Goal: Check status: Check status

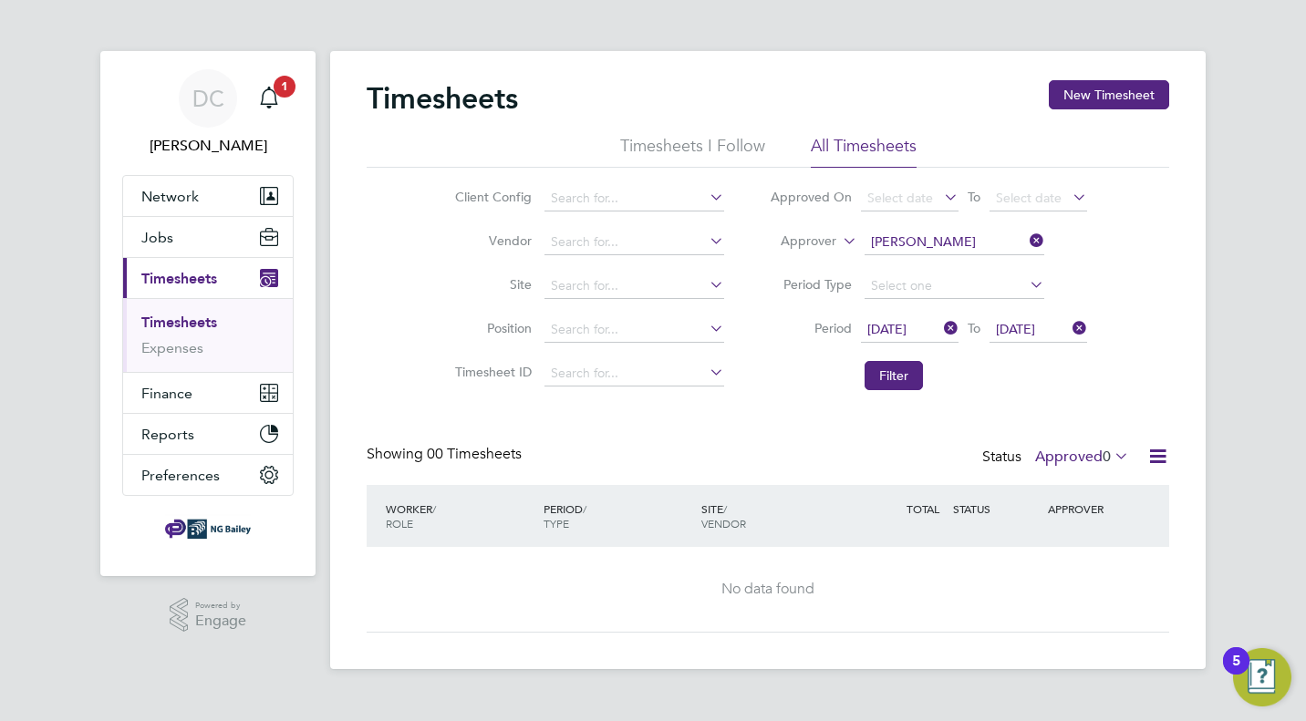
click at [907, 329] on span "[DATE]" at bounding box center [886, 329] width 39 height 16
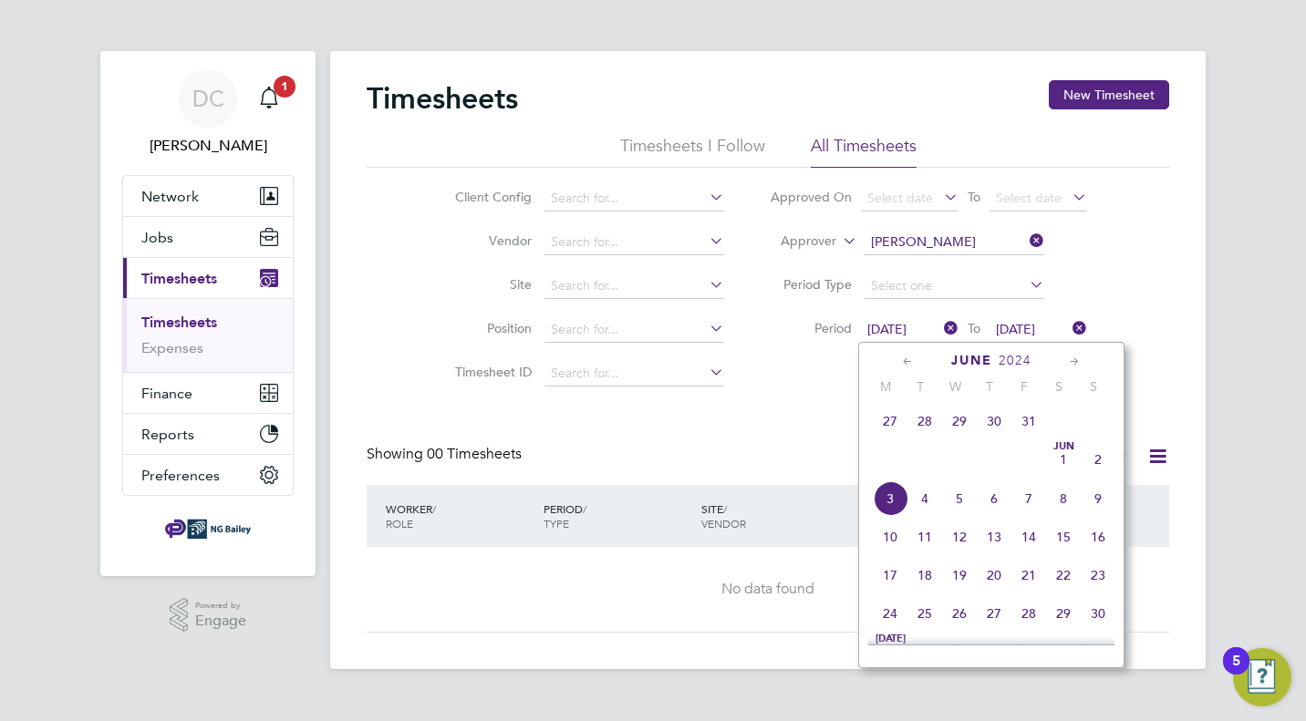
click at [1078, 355] on icon at bounding box center [1074, 362] width 17 height 20
click at [1076, 358] on icon at bounding box center [1074, 362] width 17 height 20
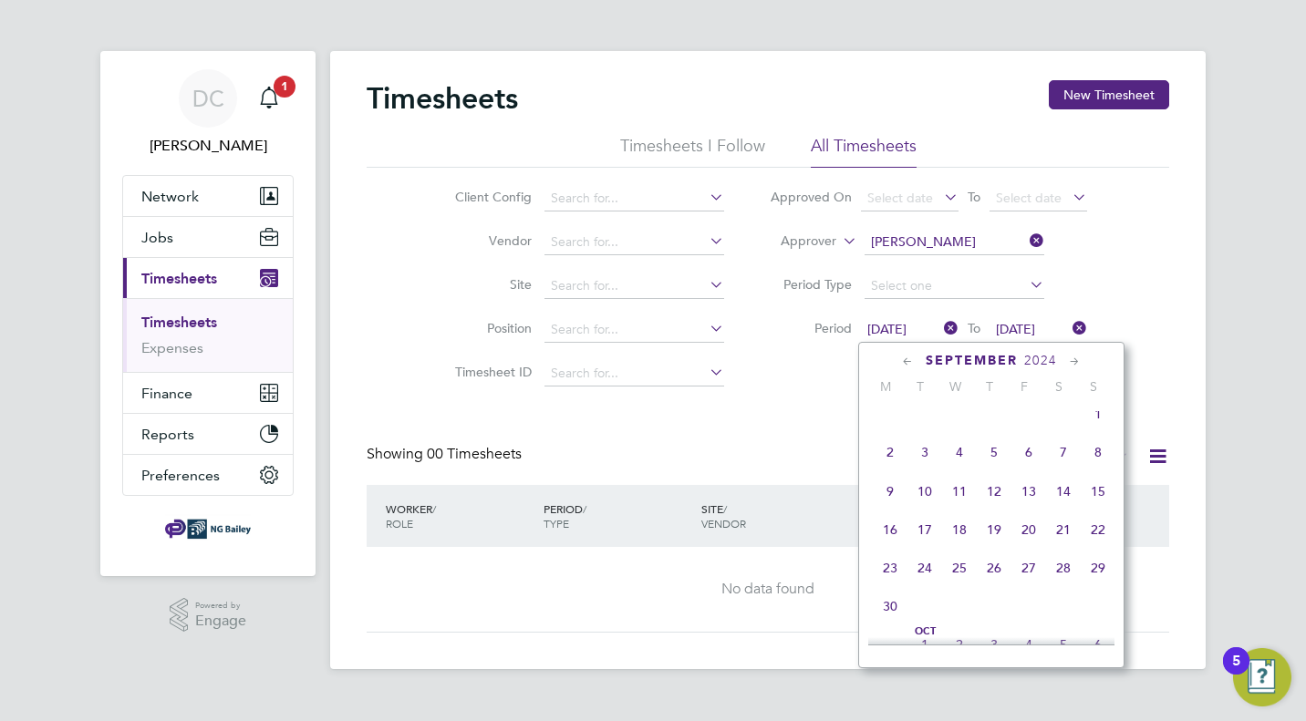
click at [1076, 358] on icon at bounding box center [1074, 362] width 17 height 20
click at [891, 540] on span "16" at bounding box center [890, 522] width 35 height 35
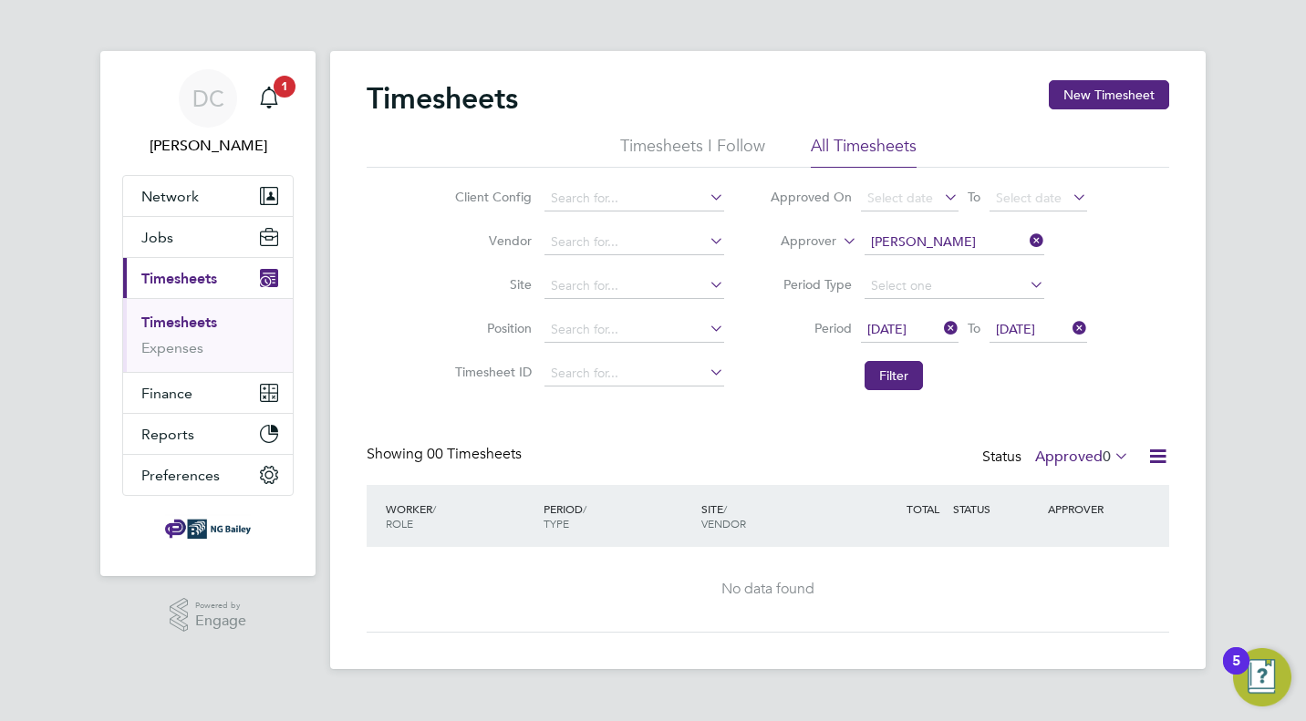
click at [1035, 325] on span "[DATE]" at bounding box center [1015, 329] width 39 height 16
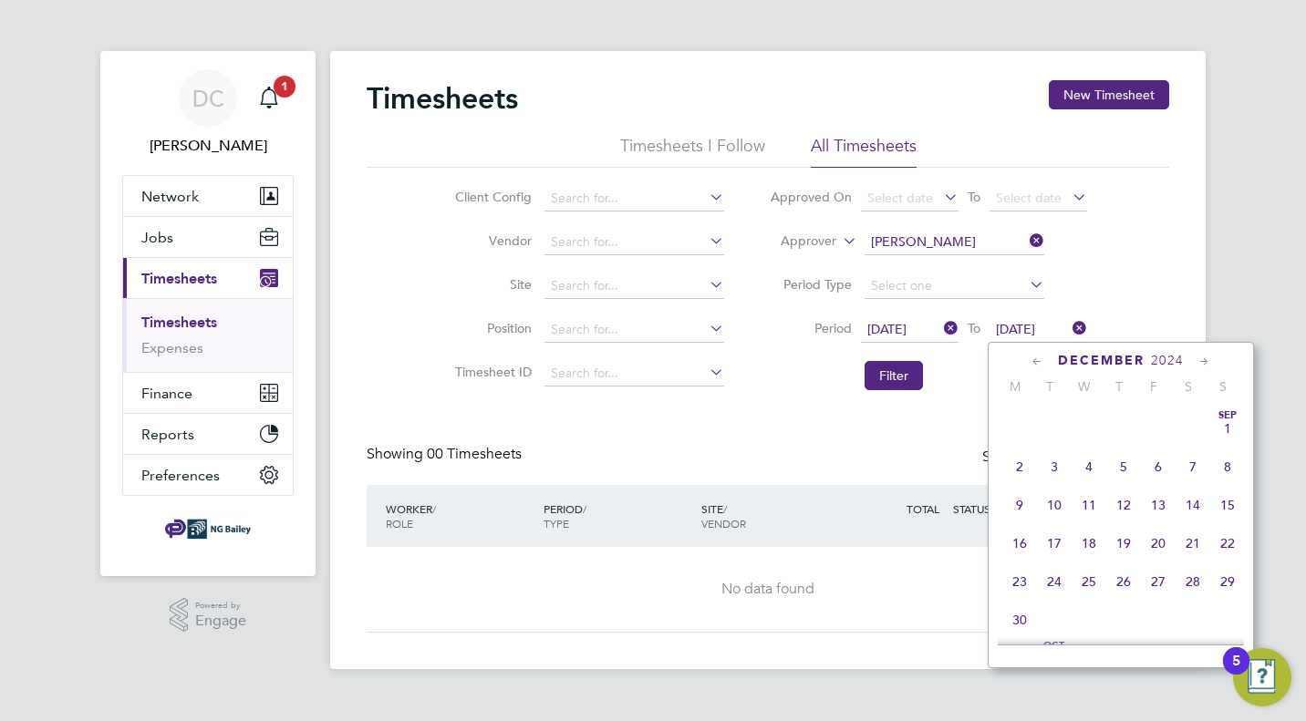
scroll to position [662, 0]
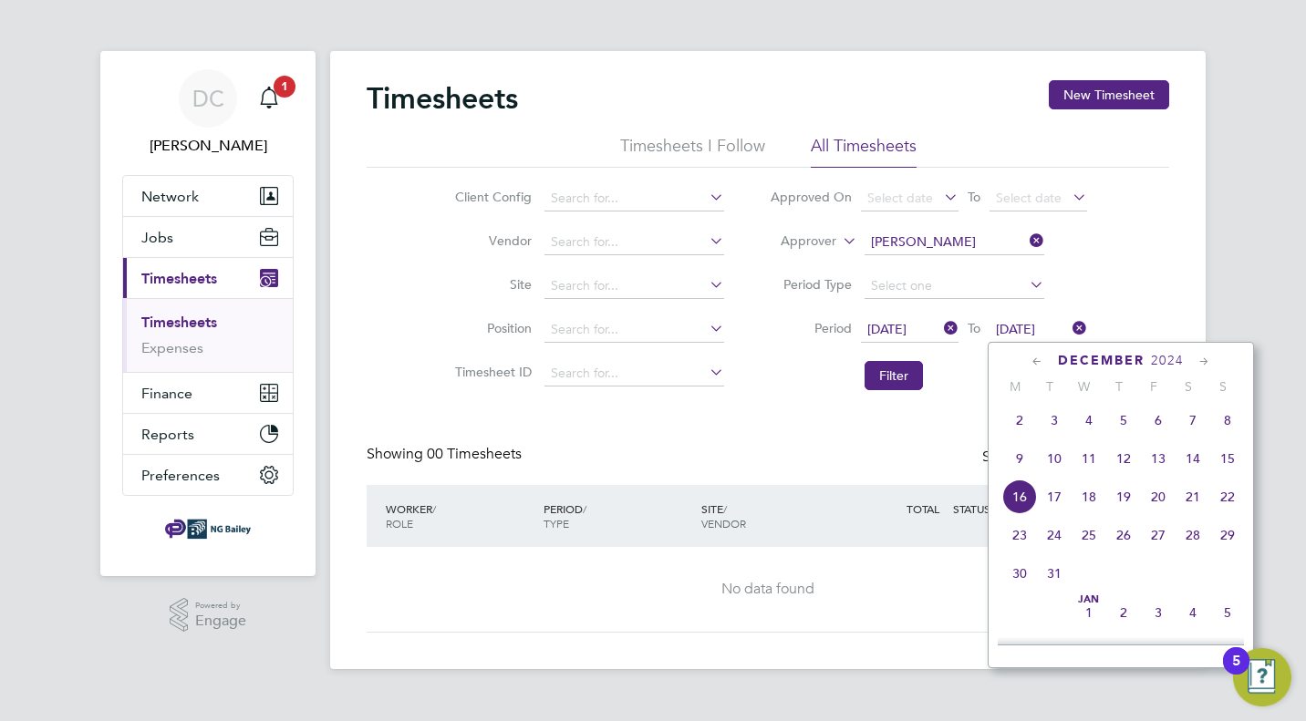
click at [1199, 549] on span "28" at bounding box center [1193, 535] width 35 height 35
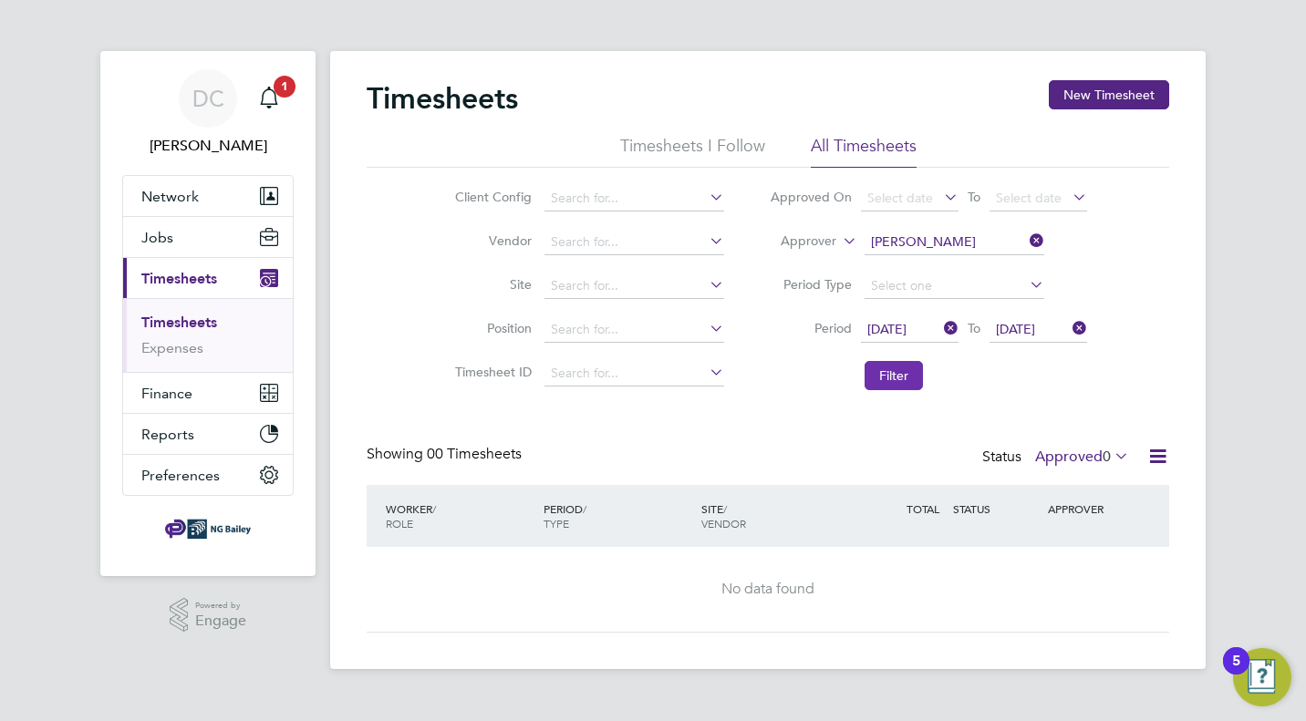
click at [871, 376] on button "Filter" at bounding box center [894, 375] width 58 height 29
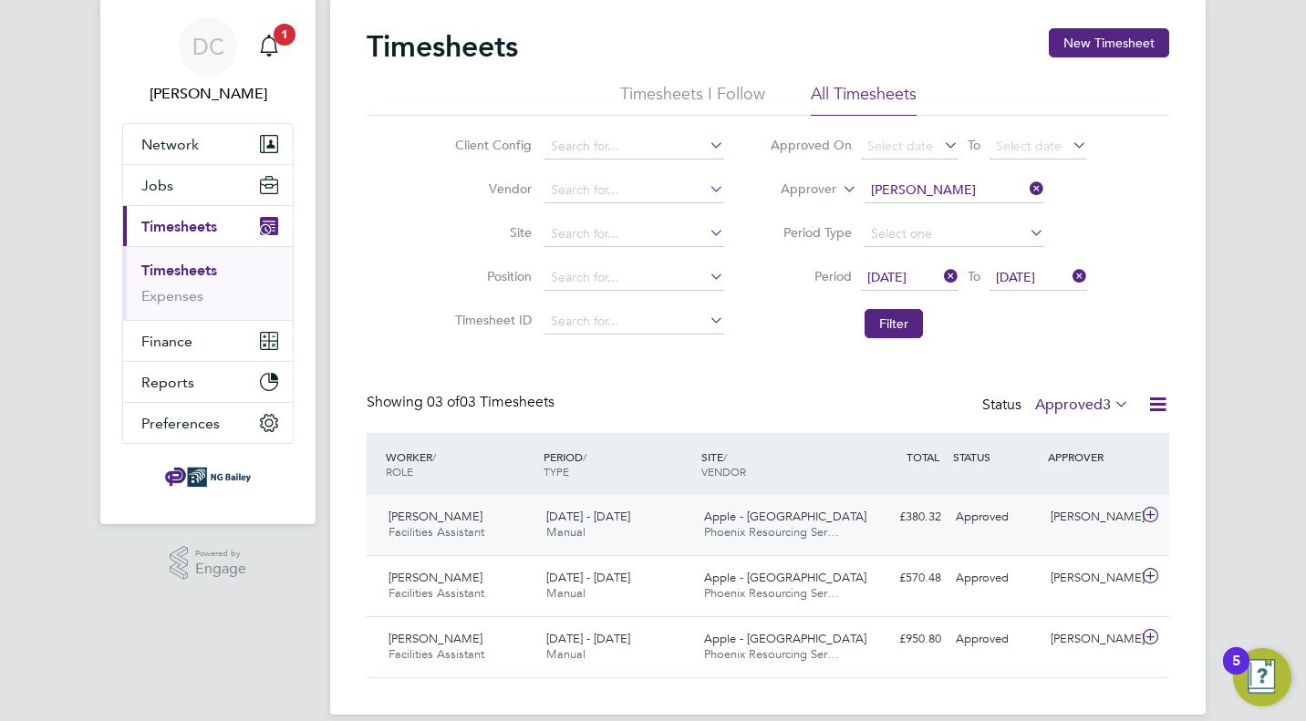
scroll to position [74, 0]
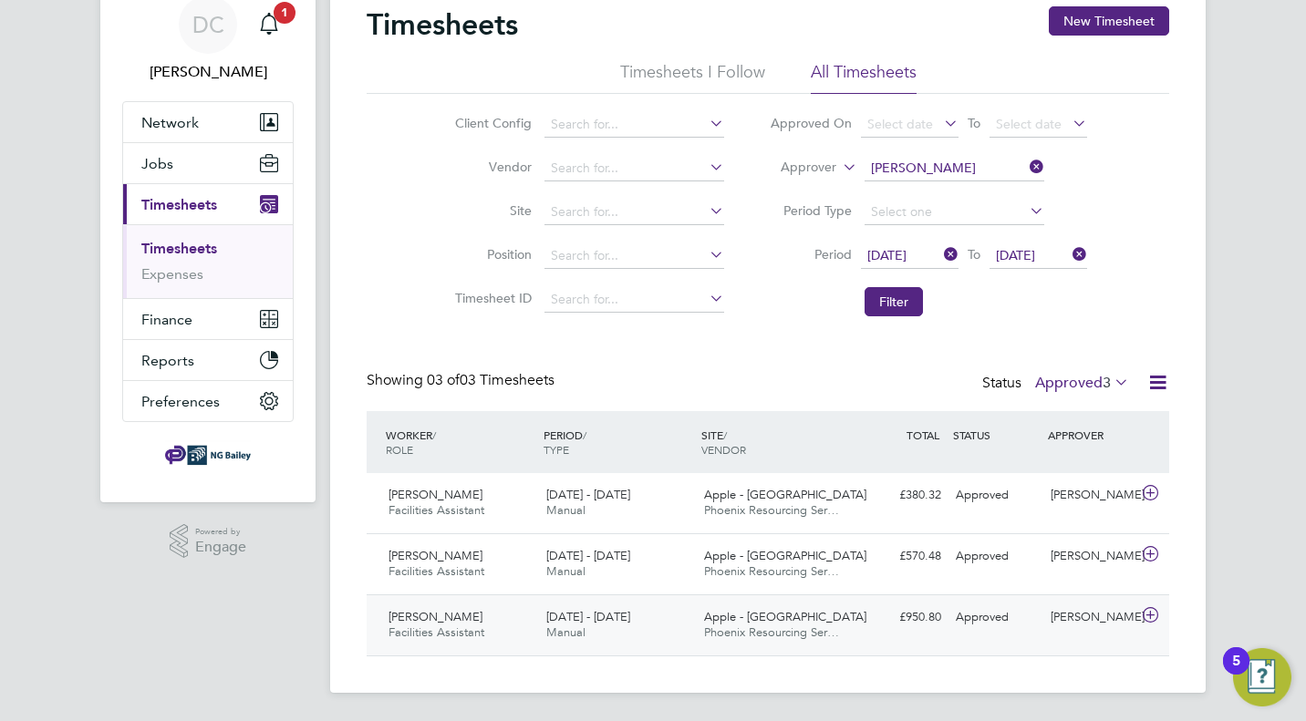
click at [1149, 616] on icon at bounding box center [1150, 615] width 23 height 15
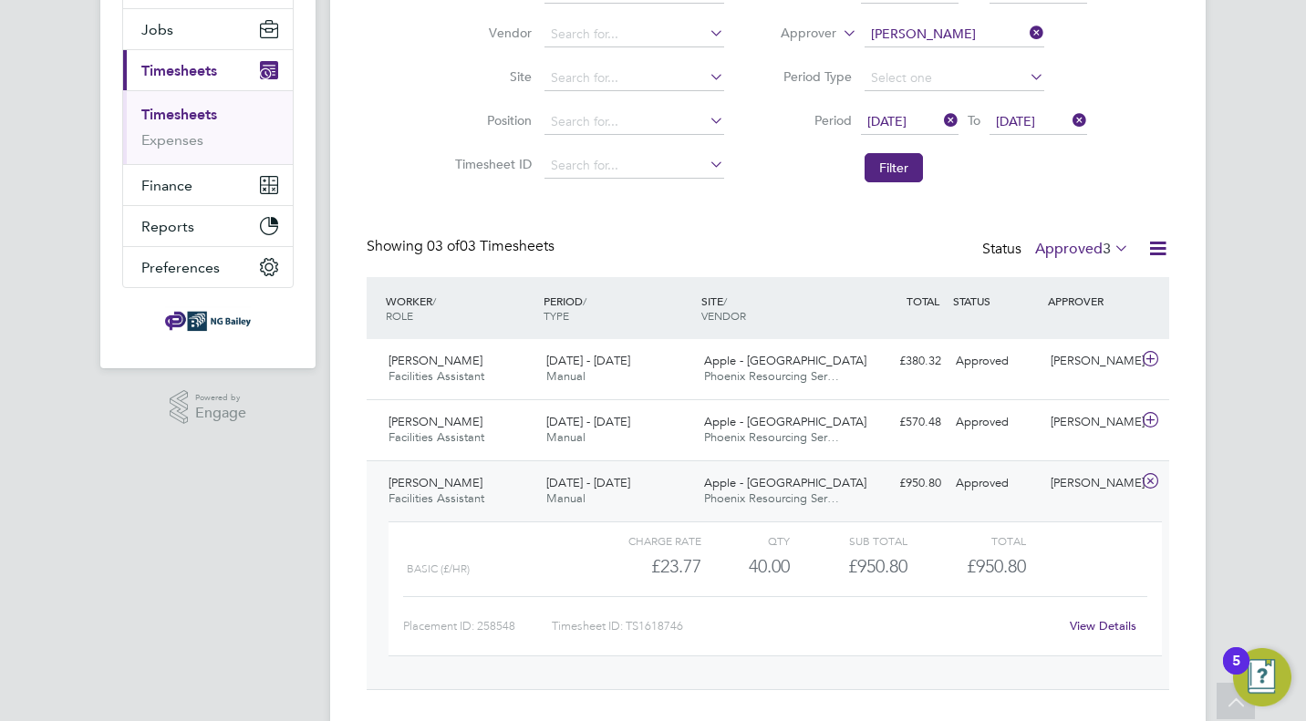
scroll to position [213, 0]
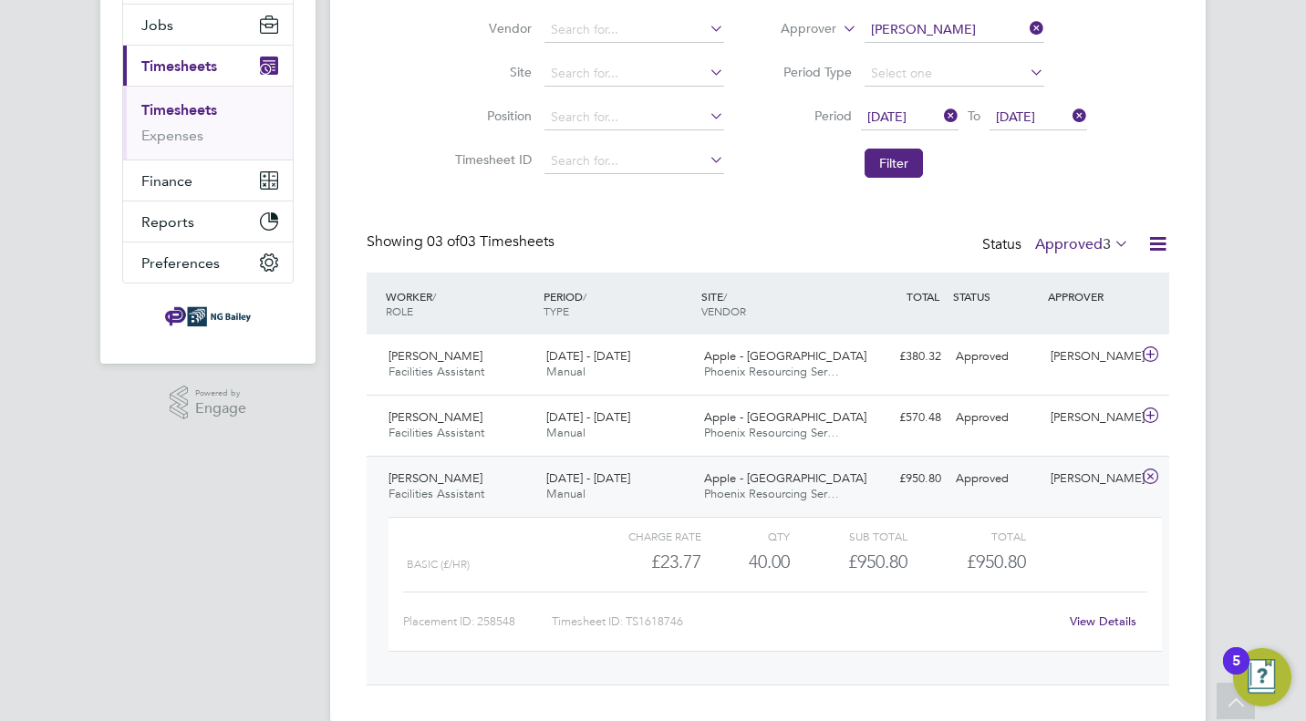
click at [1099, 616] on link "View Details" at bounding box center [1103, 622] width 67 height 16
click at [766, 414] on span "Apple - [GEOGRAPHIC_DATA]" at bounding box center [785, 418] width 162 height 16
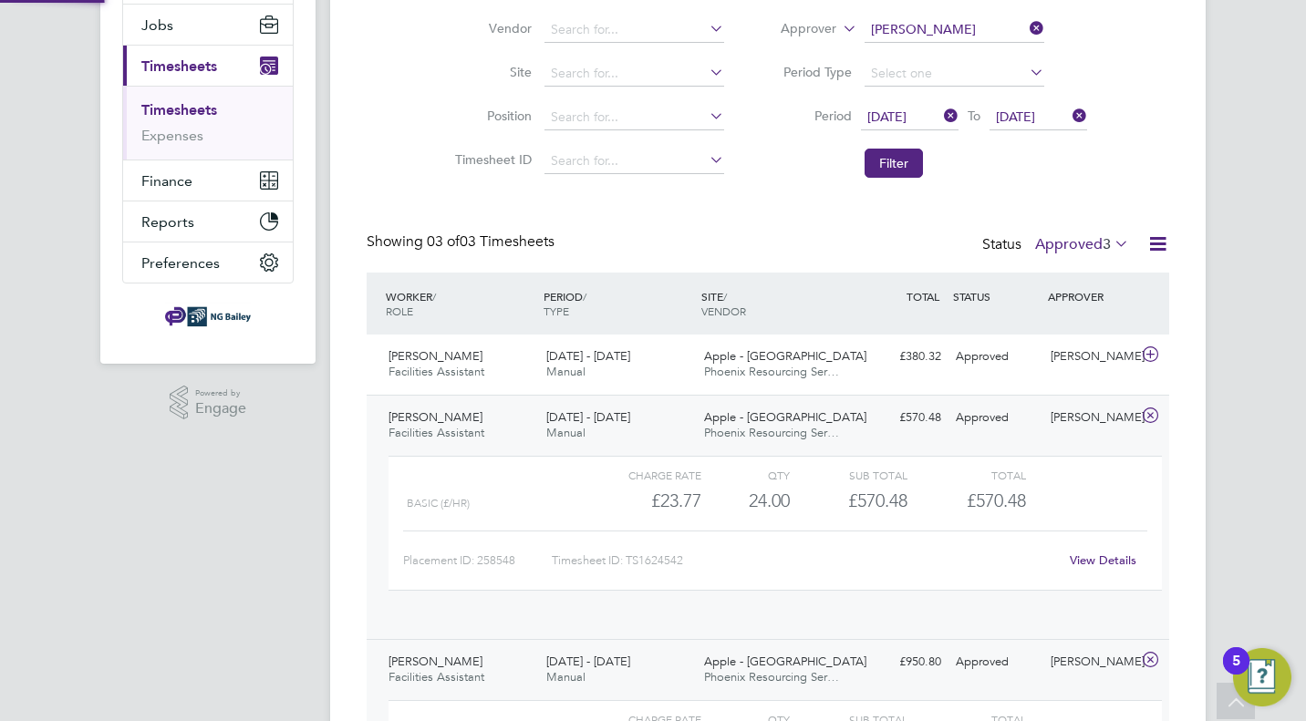
scroll to position [31, 178]
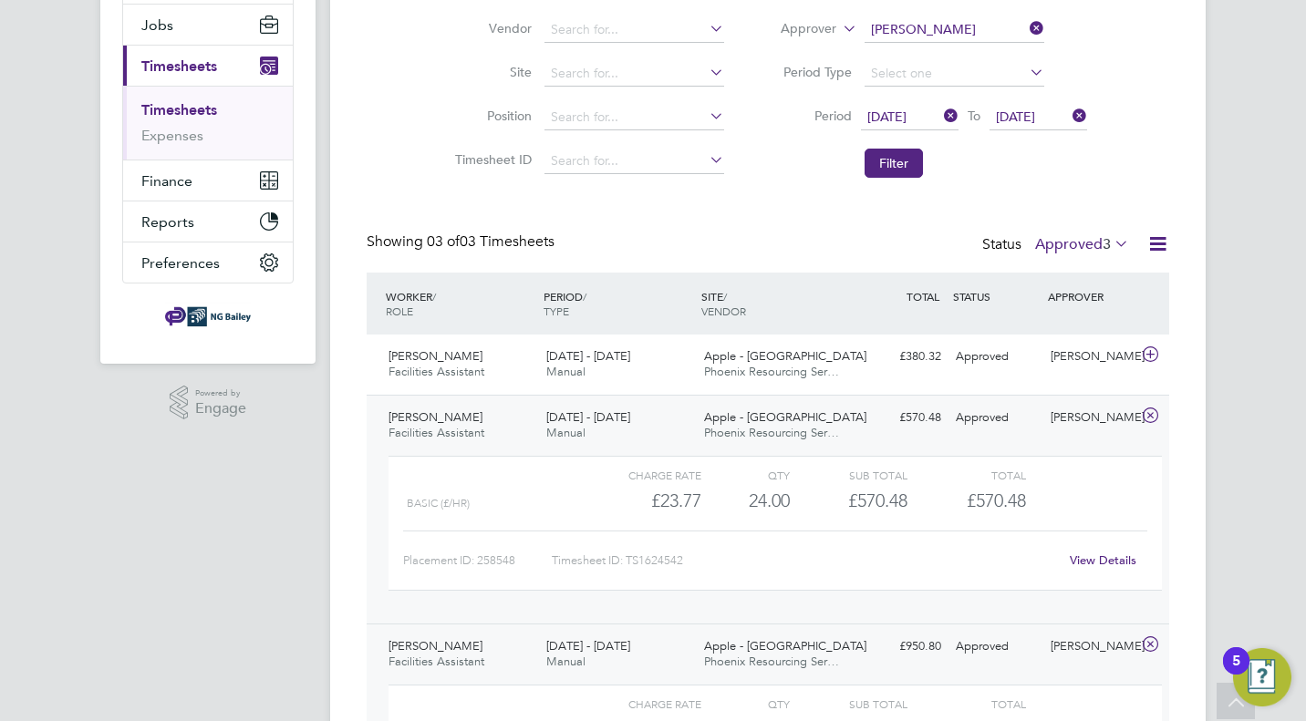
click at [1112, 561] on link "View Details" at bounding box center [1103, 561] width 67 height 16
click at [663, 373] on div "[DATE] - [DATE] Manual" at bounding box center [618, 365] width 158 height 46
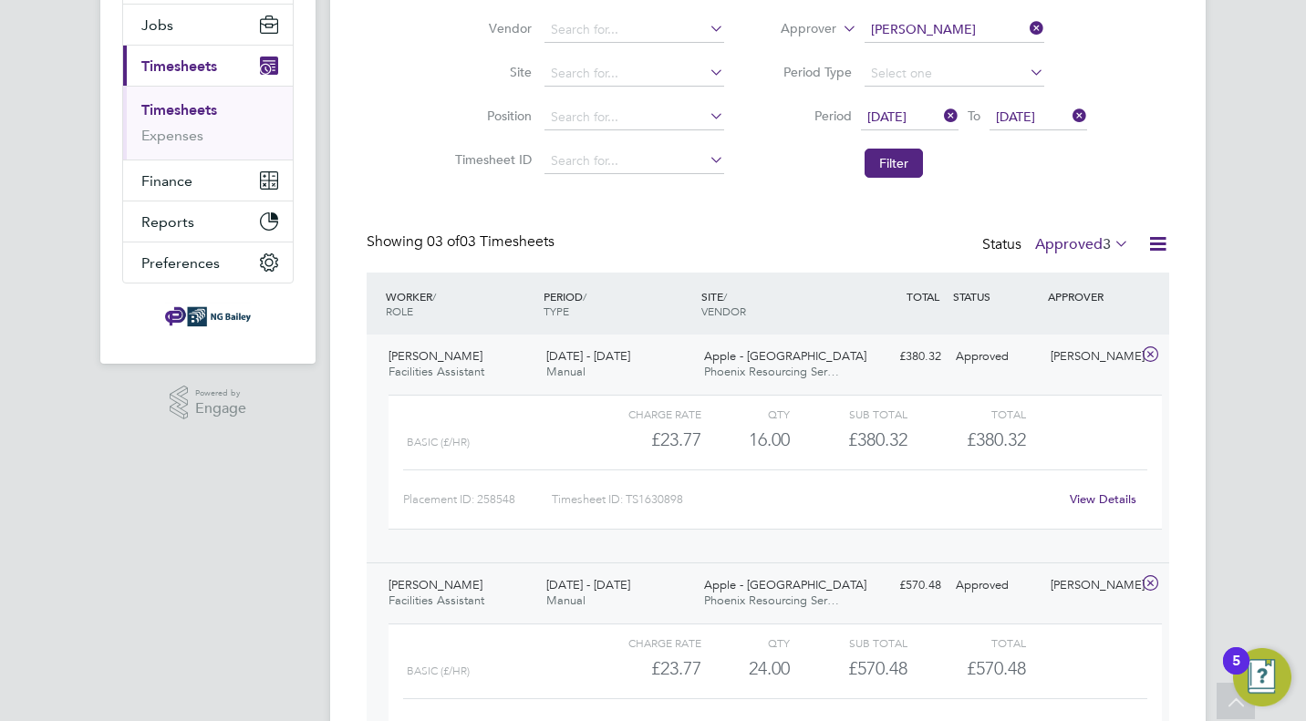
click at [1097, 493] on link "View Details" at bounding box center [1103, 500] width 67 height 16
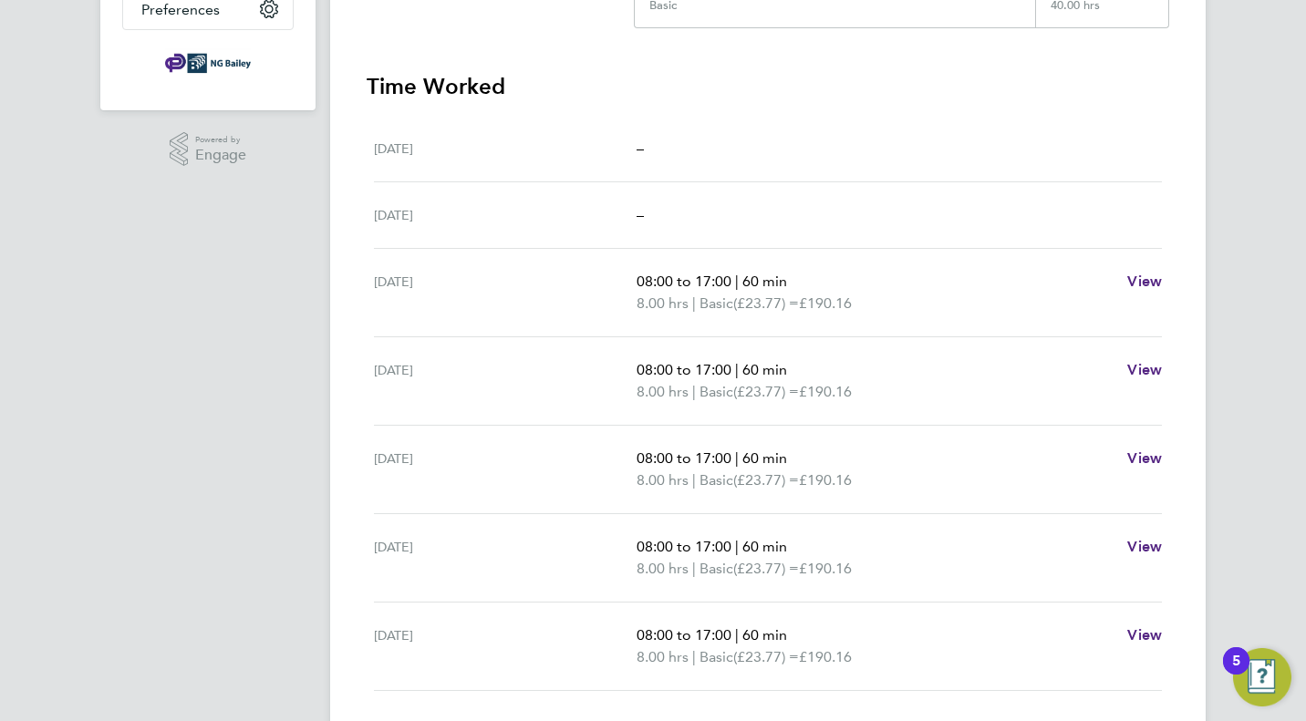
scroll to position [509, 0]
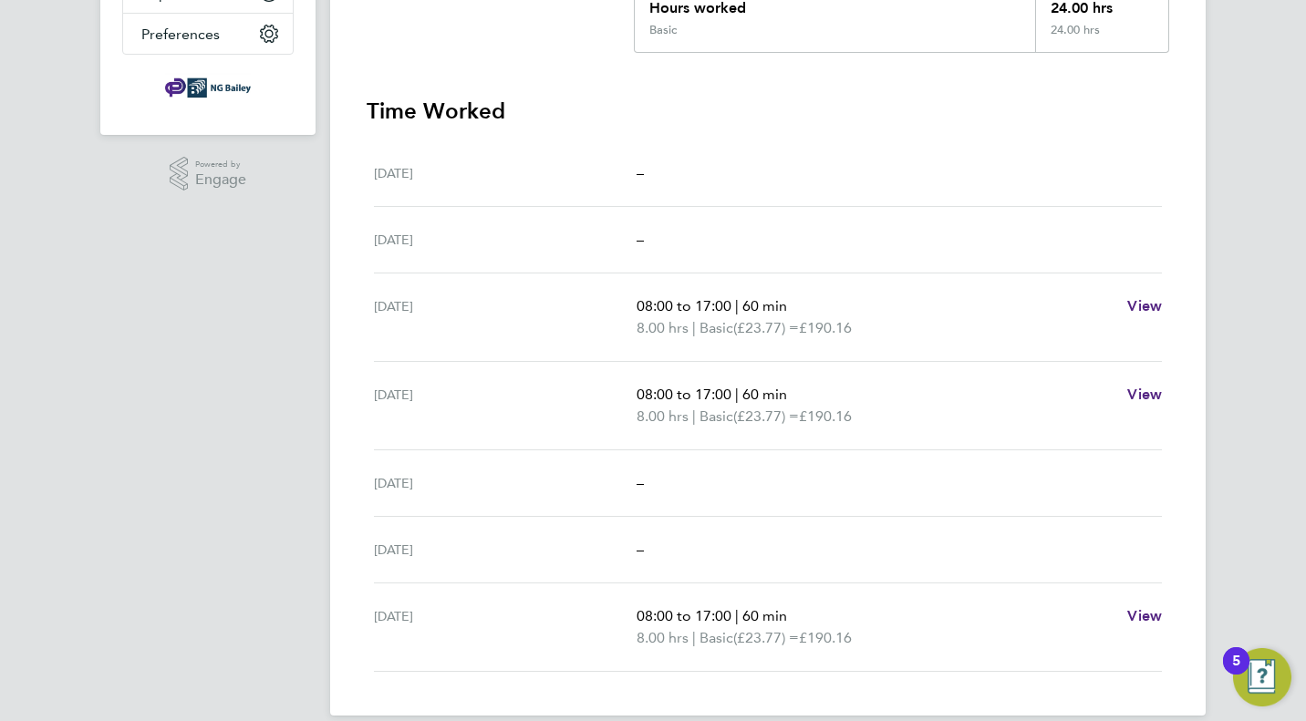
scroll to position [445, 0]
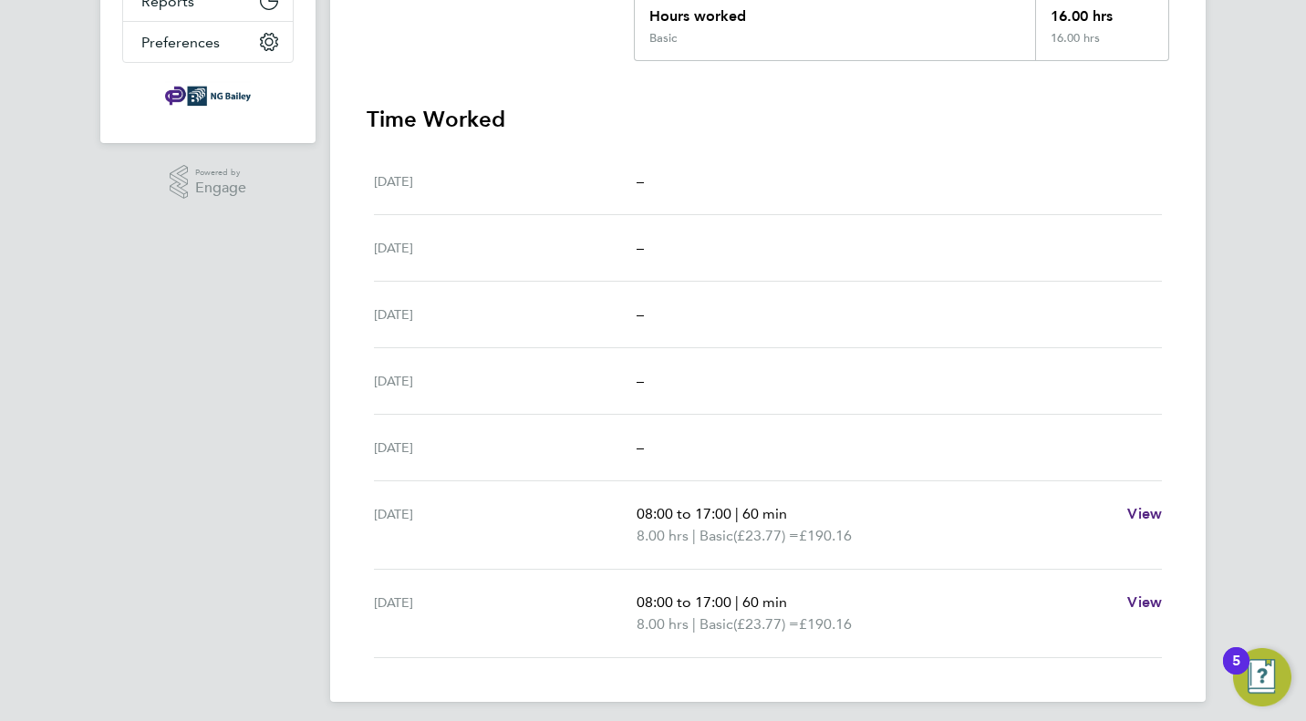
scroll to position [443, 0]
